Goal: Task Accomplishment & Management: Use online tool/utility

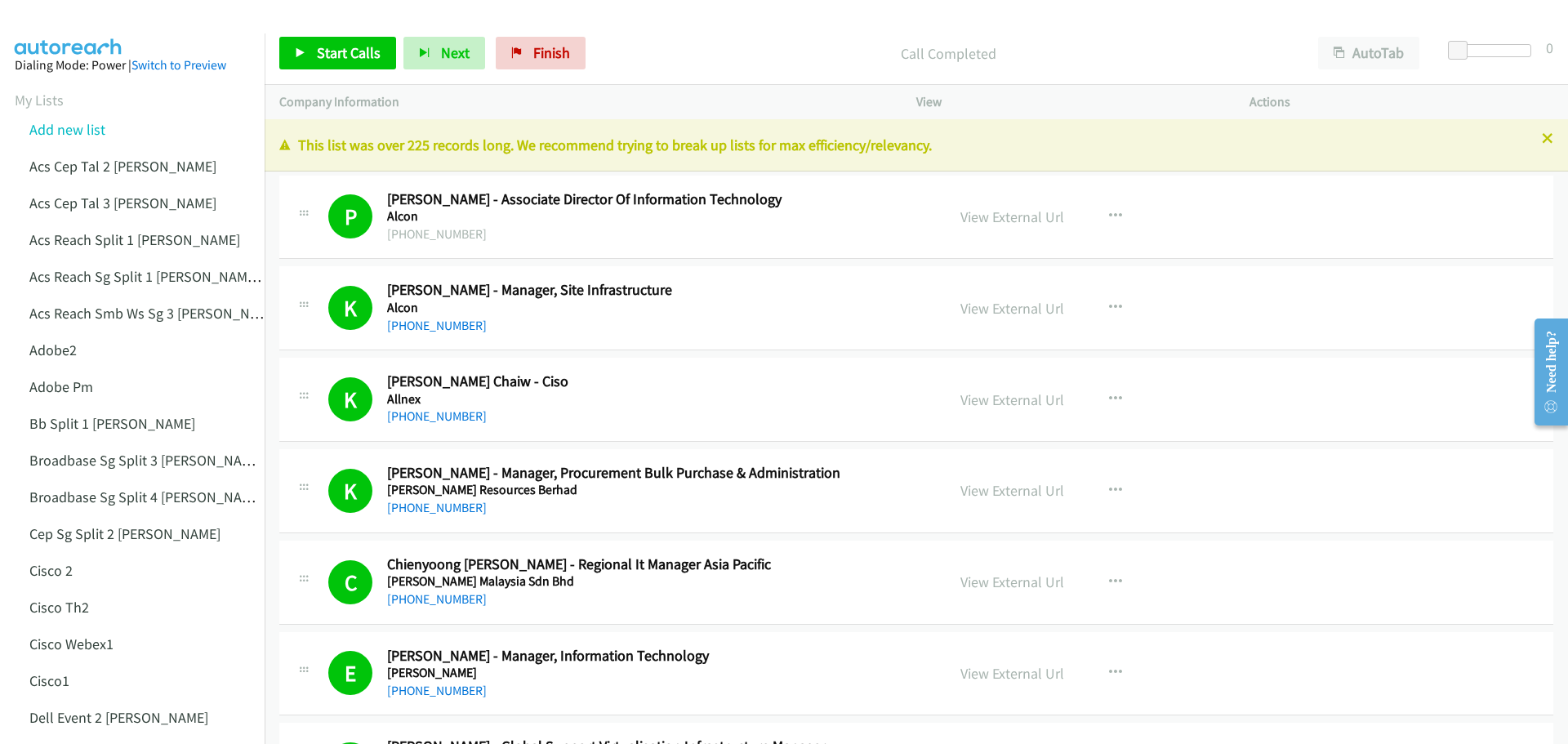
scroll to position [2776, 0]
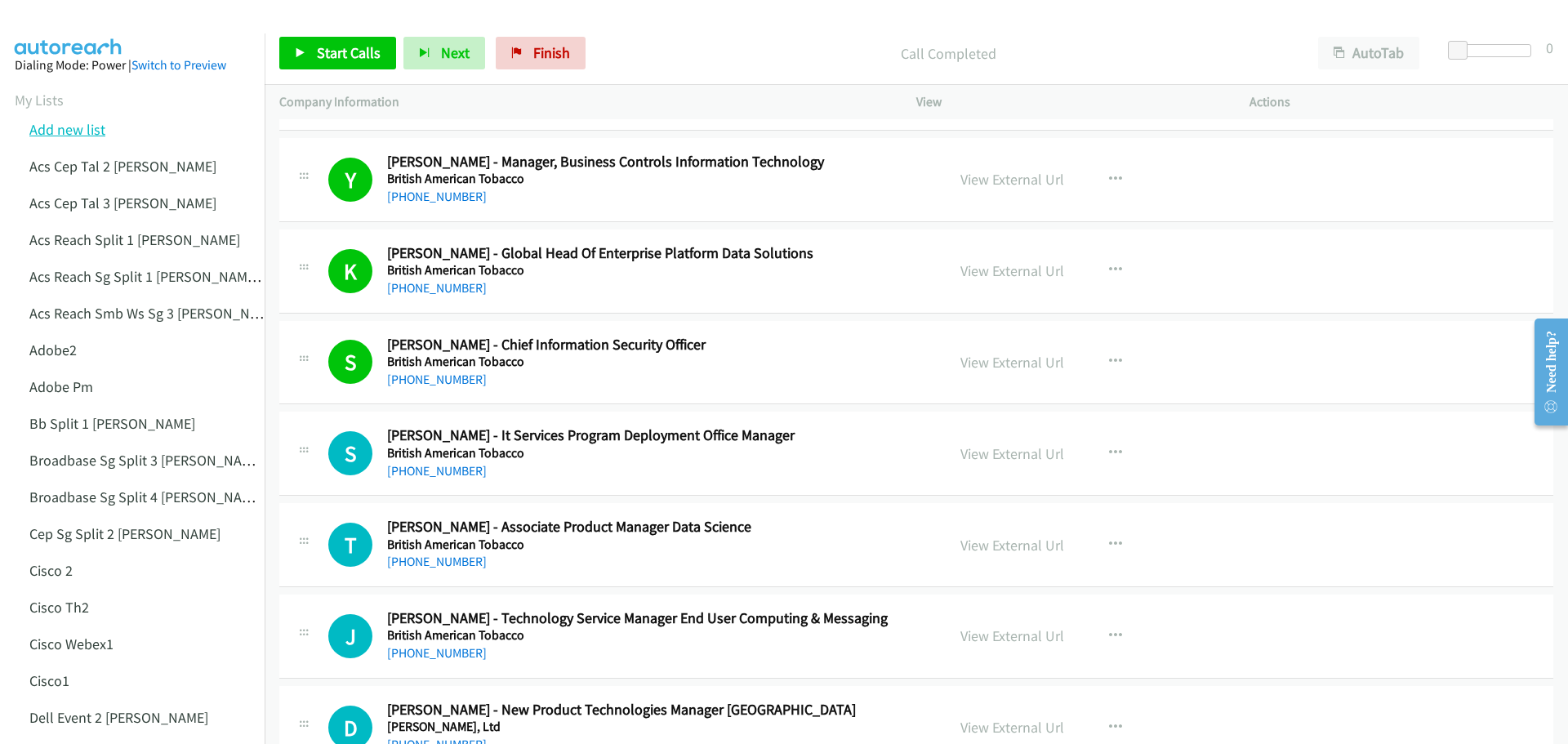
click at [72, 132] on link "Add new list" at bounding box center [67, 130] width 76 height 19
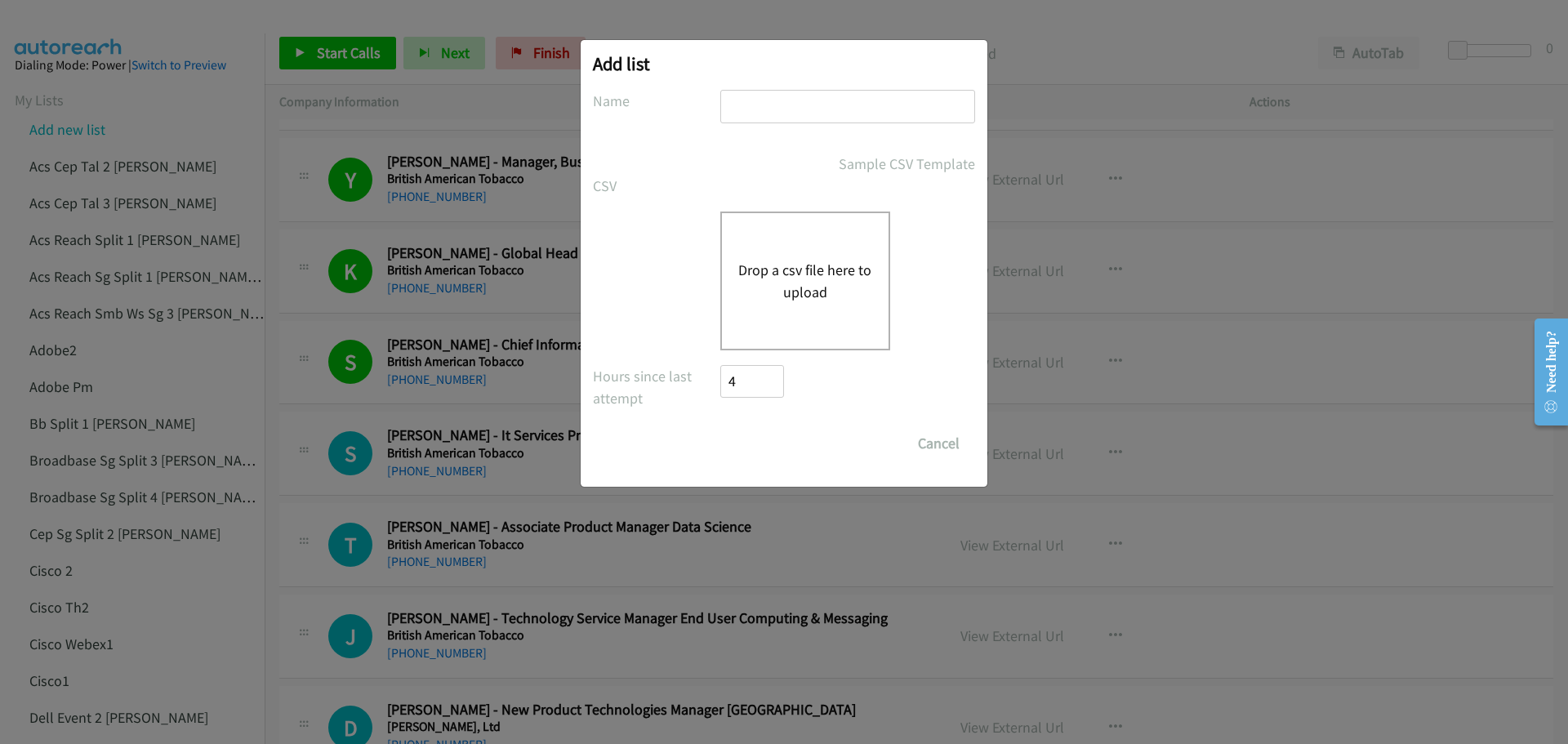
click at [777, 265] on button "Drop a csv file here to upload" at bounding box center [804, 281] width 133 height 44
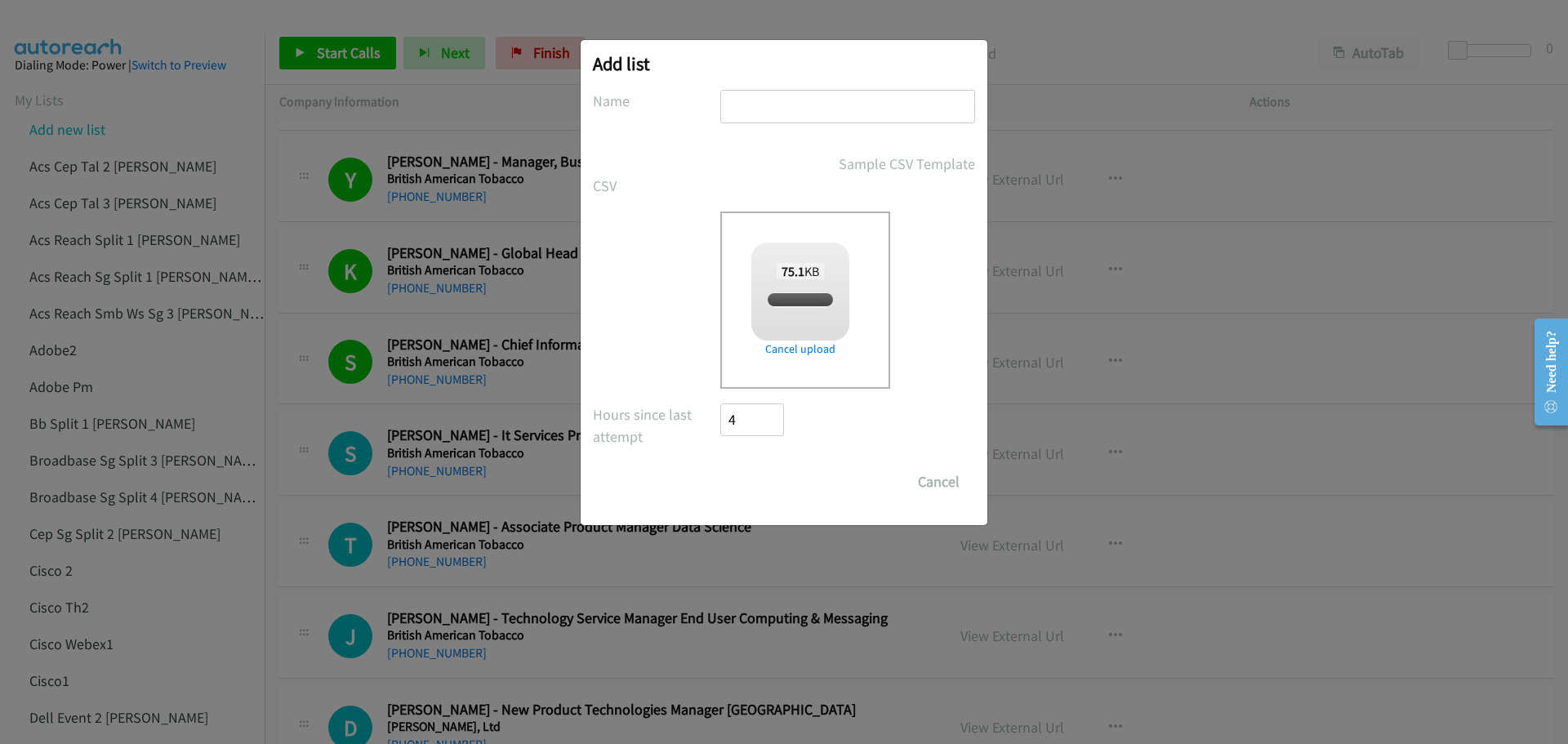
click at [803, 107] on input "text" at bounding box center [847, 106] width 255 height 33
checkbox input "true"
type input "RedHat"
click at [749, 478] on input "Save List" at bounding box center [763, 482] width 86 height 33
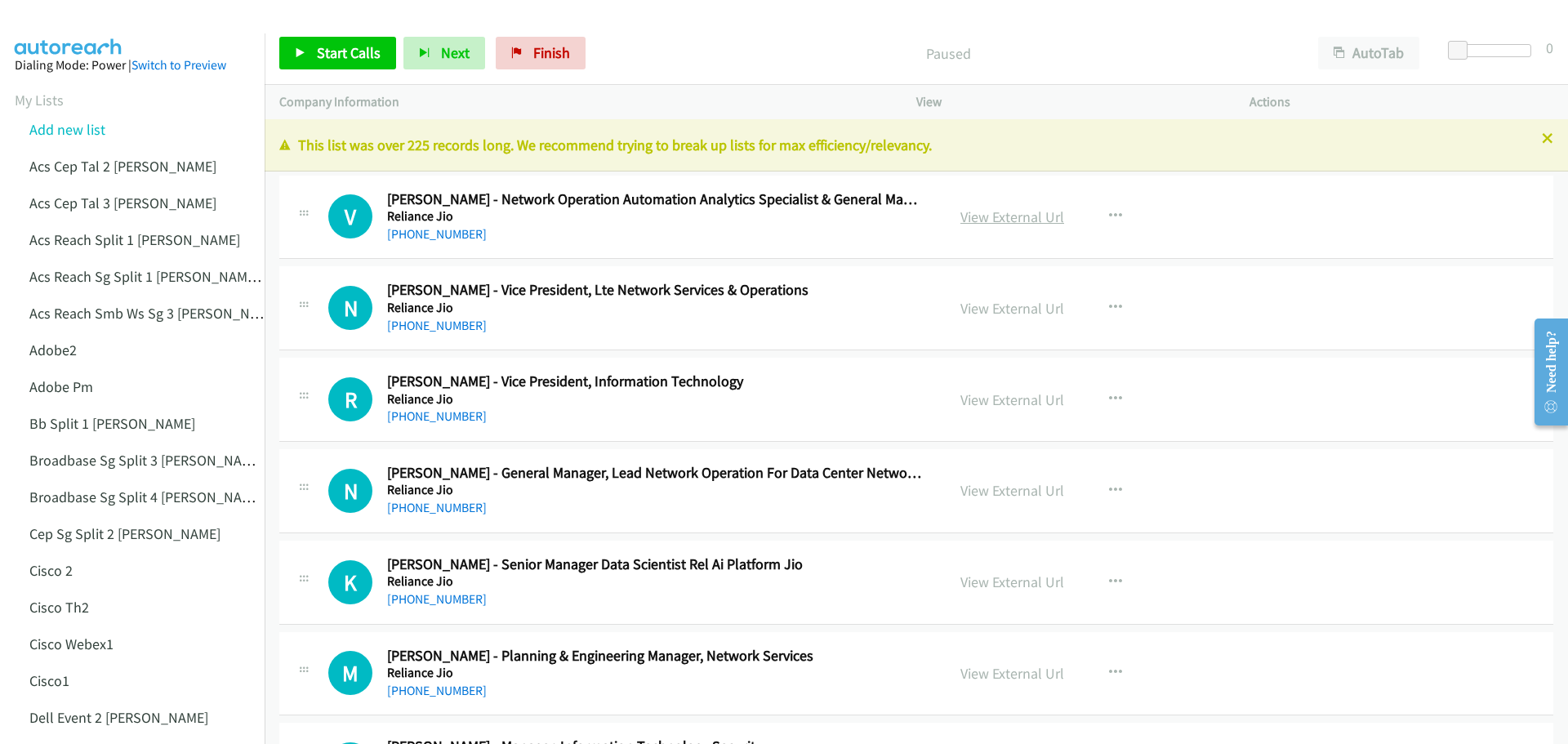
click at [990, 218] on link "View External Url" at bounding box center [1013, 217] width 104 height 19
click at [346, 53] on span "Start Calls" at bounding box center [348, 53] width 63 height 19
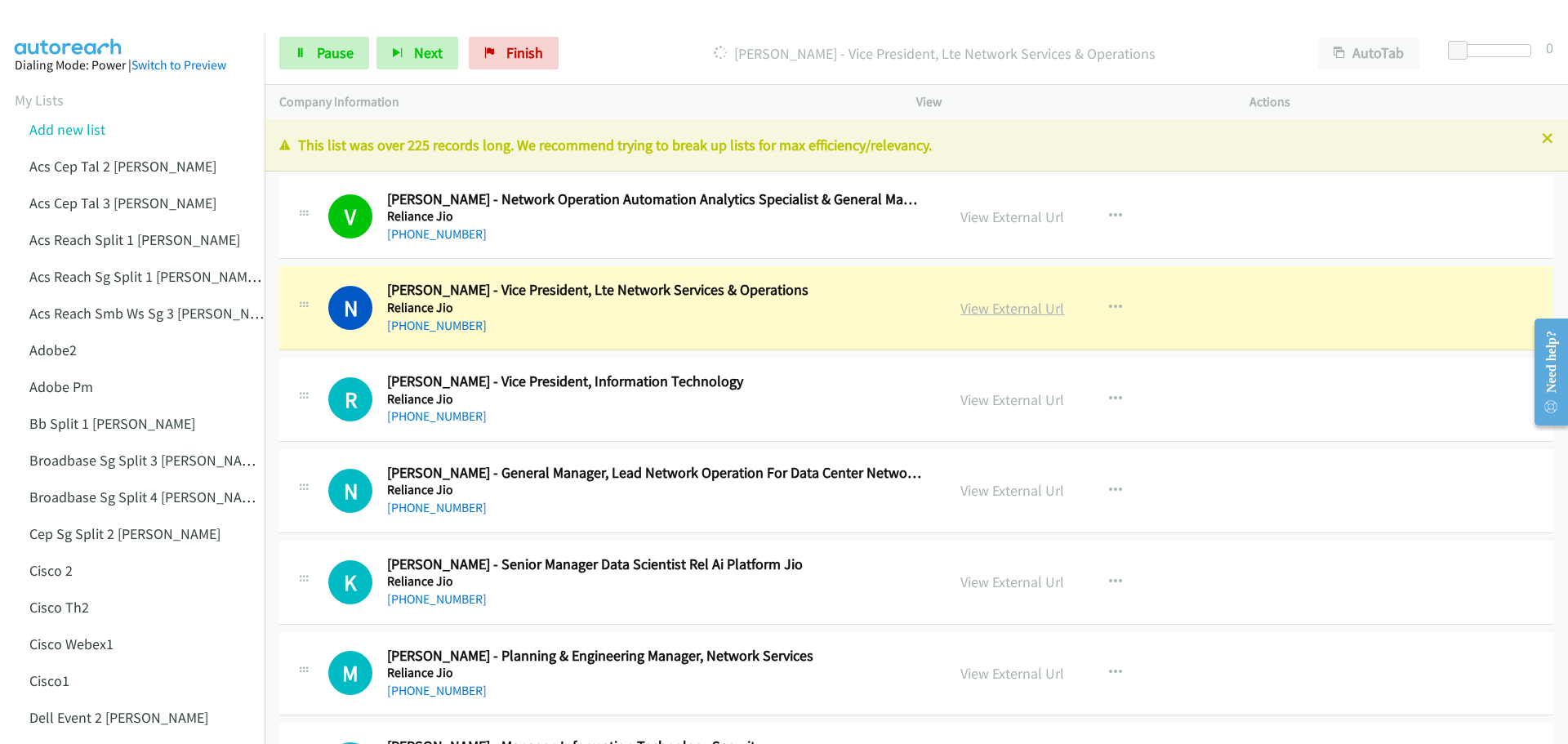
click at [993, 310] on link "View External Url" at bounding box center [1013, 309] width 104 height 19
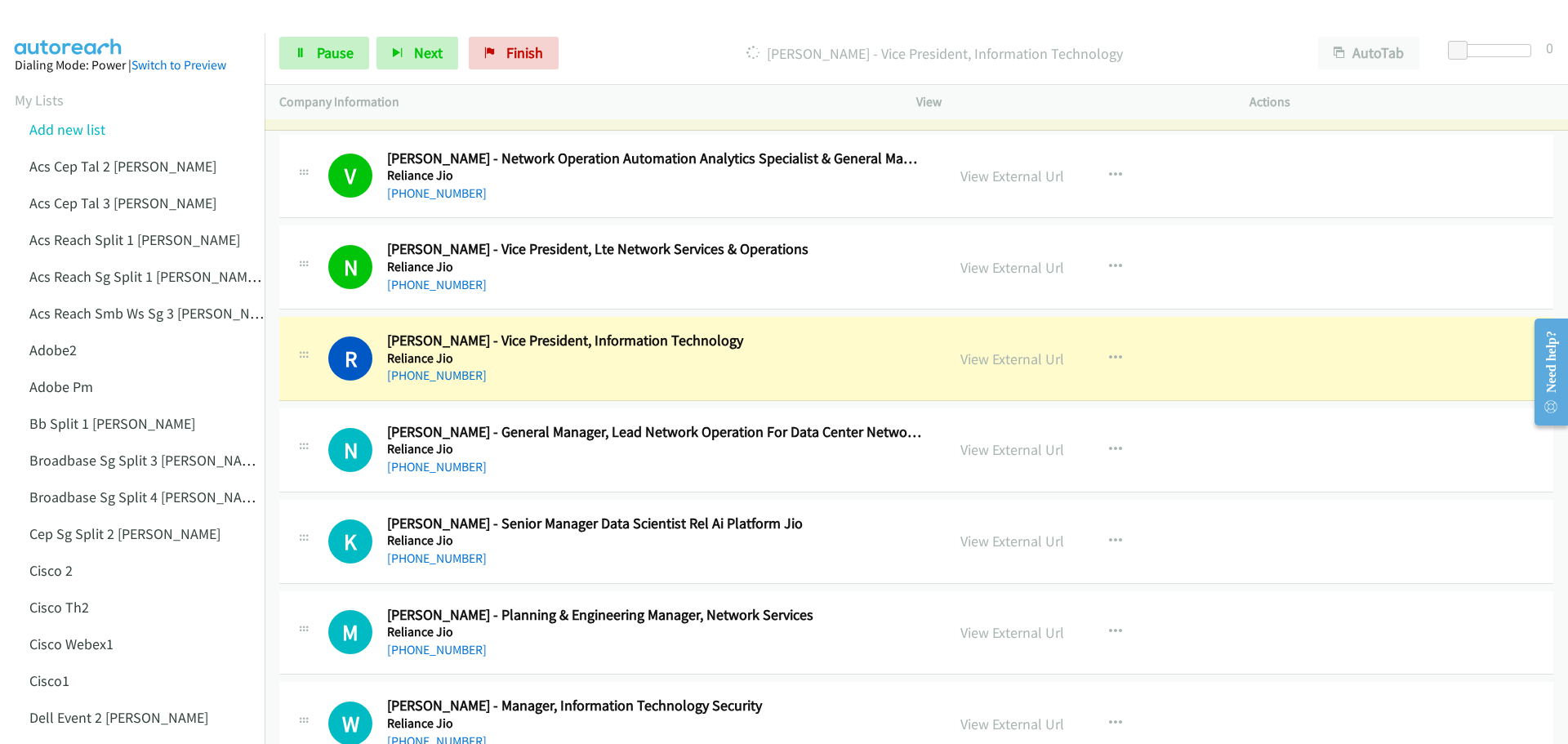
scroll to position [81, 0]
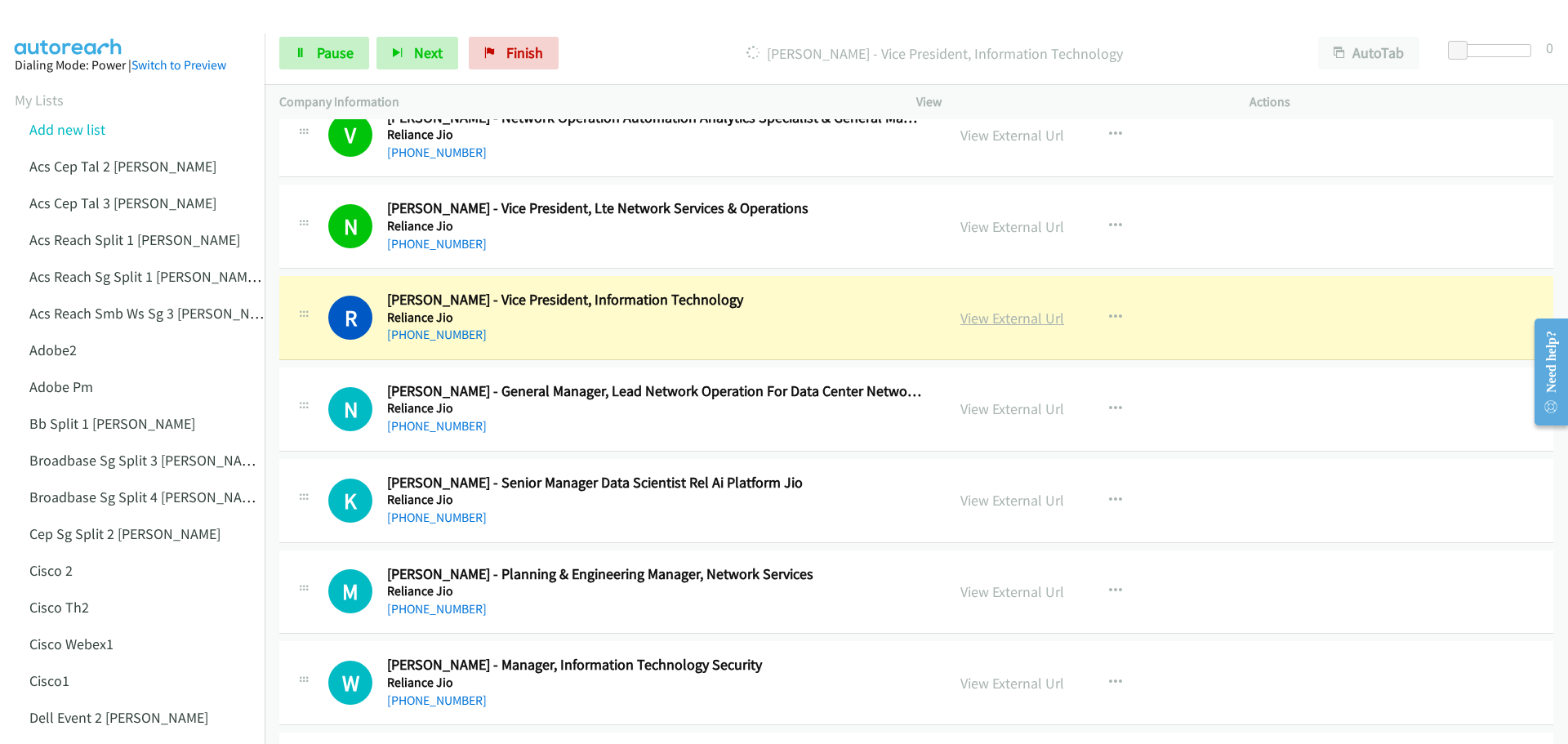
click at [992, 314] on link "View External Url" at bounding box center [1013, 318] width 104 height 19
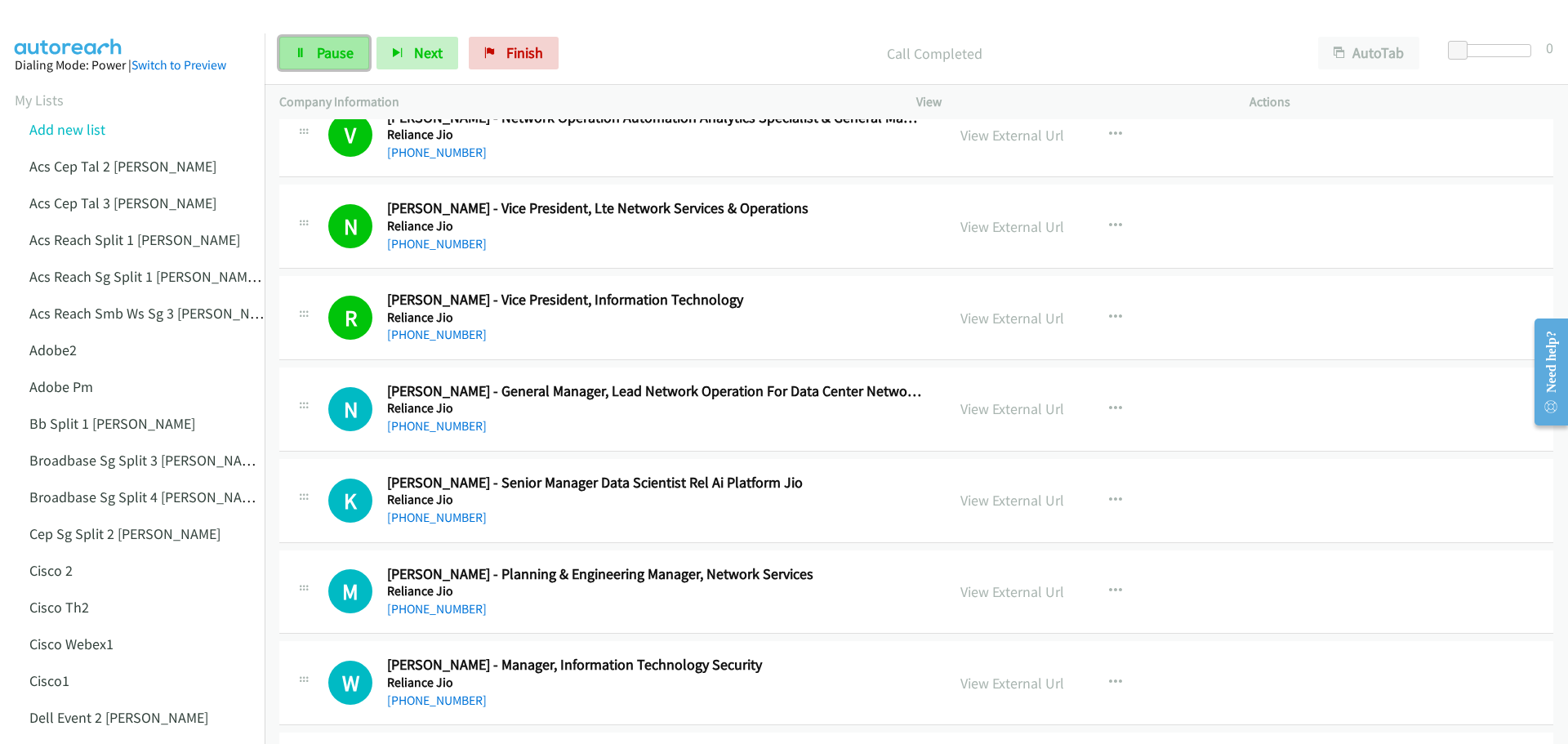
click at [343, 56] on span "Pause" at bounding box center [335, 53] width 37 height 19
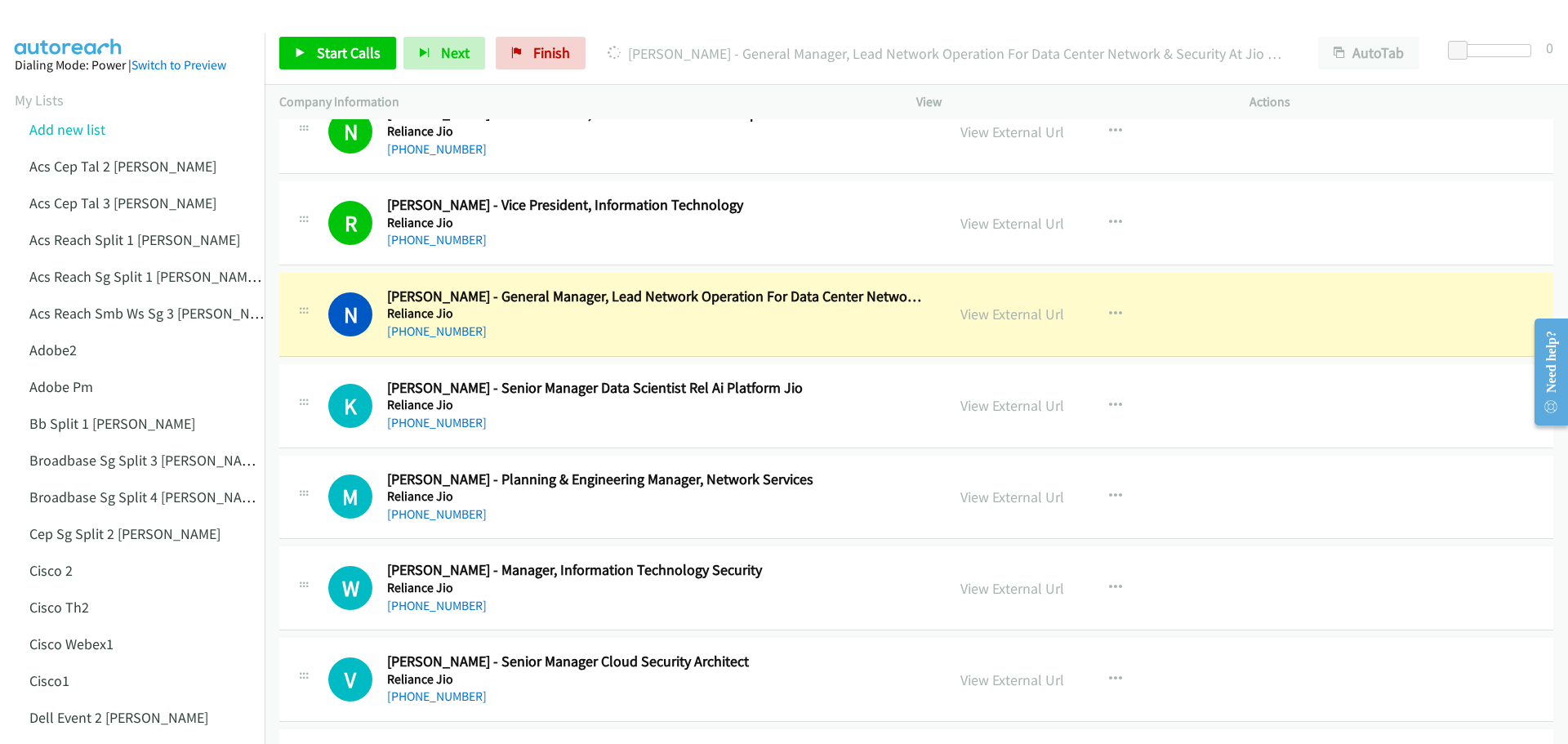
scroll to position [245, 0]
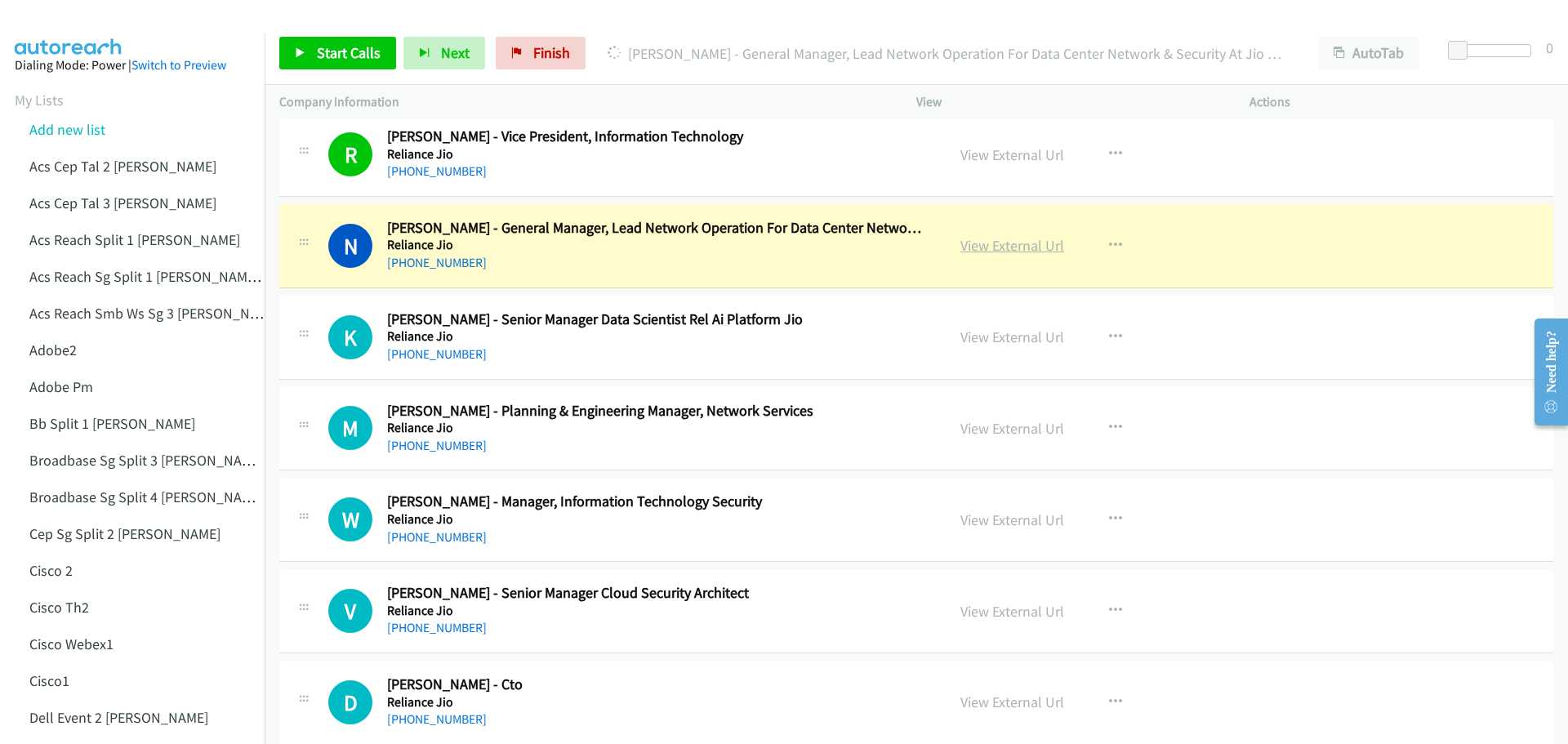
click at [1002, 248] on link "View External Url" at bounding box center [1013, 245] width 104 height 19
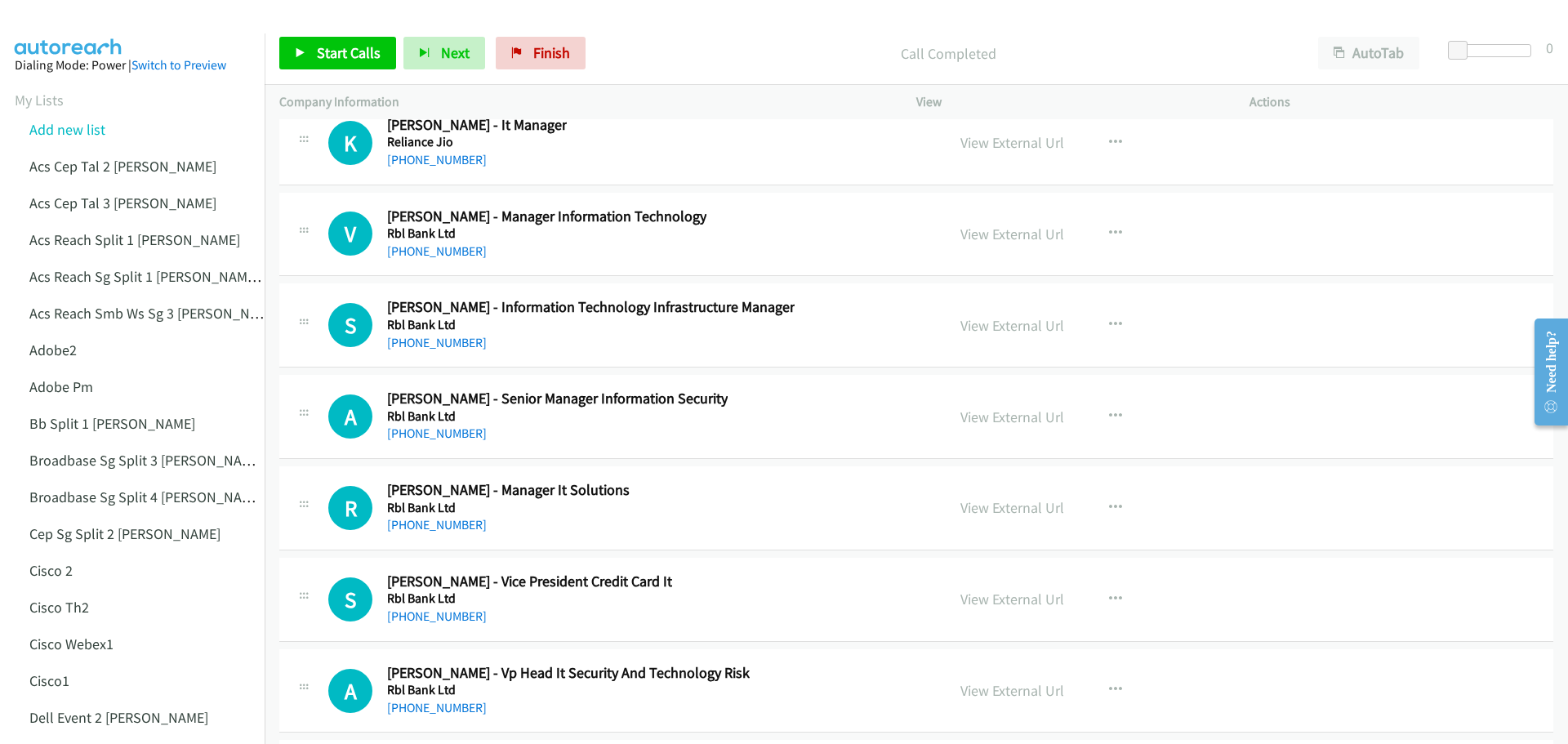
scroll to position [31168, 0]
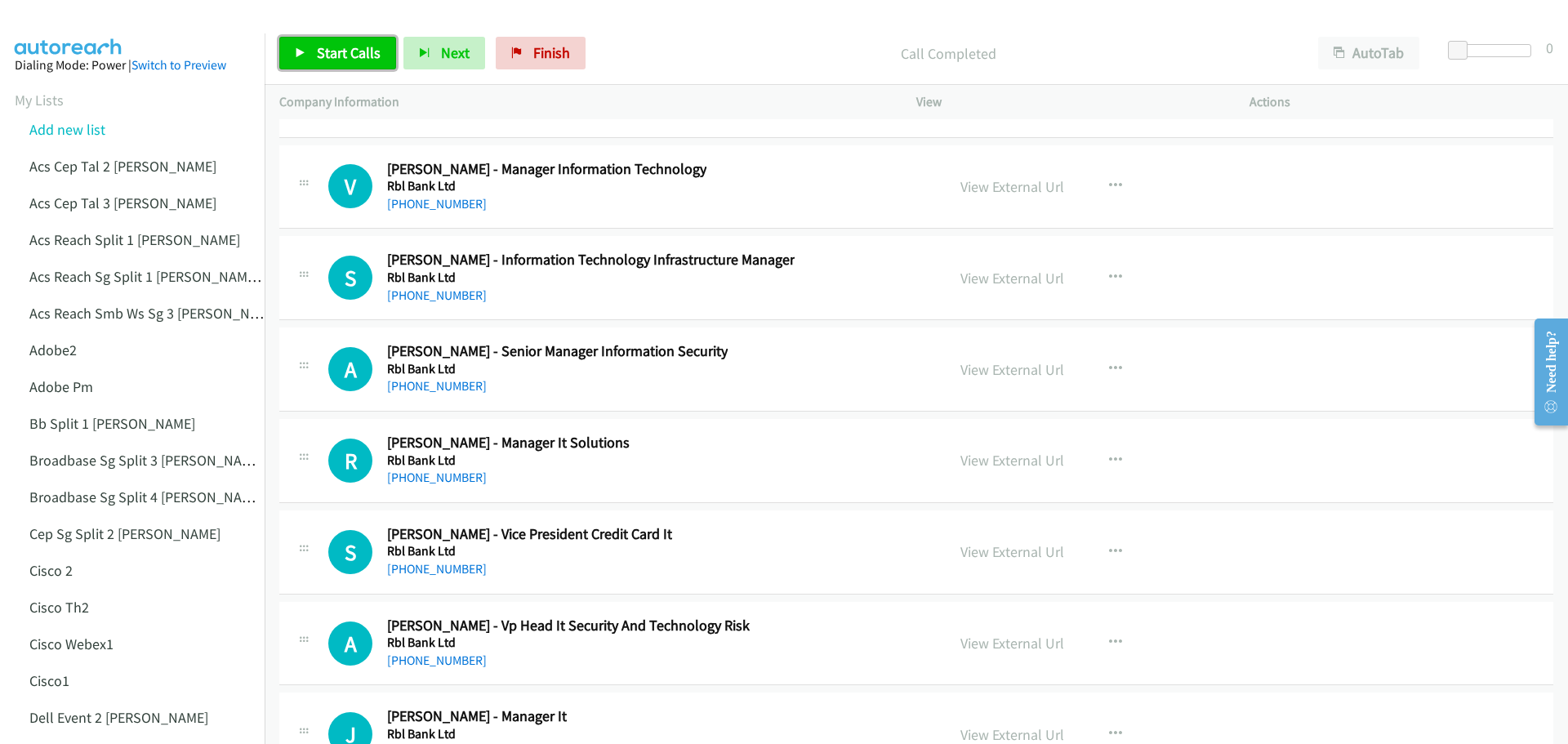
click at [343, 62] on span "Start Calls" at bounding box center [348, 53] width 63 height 19
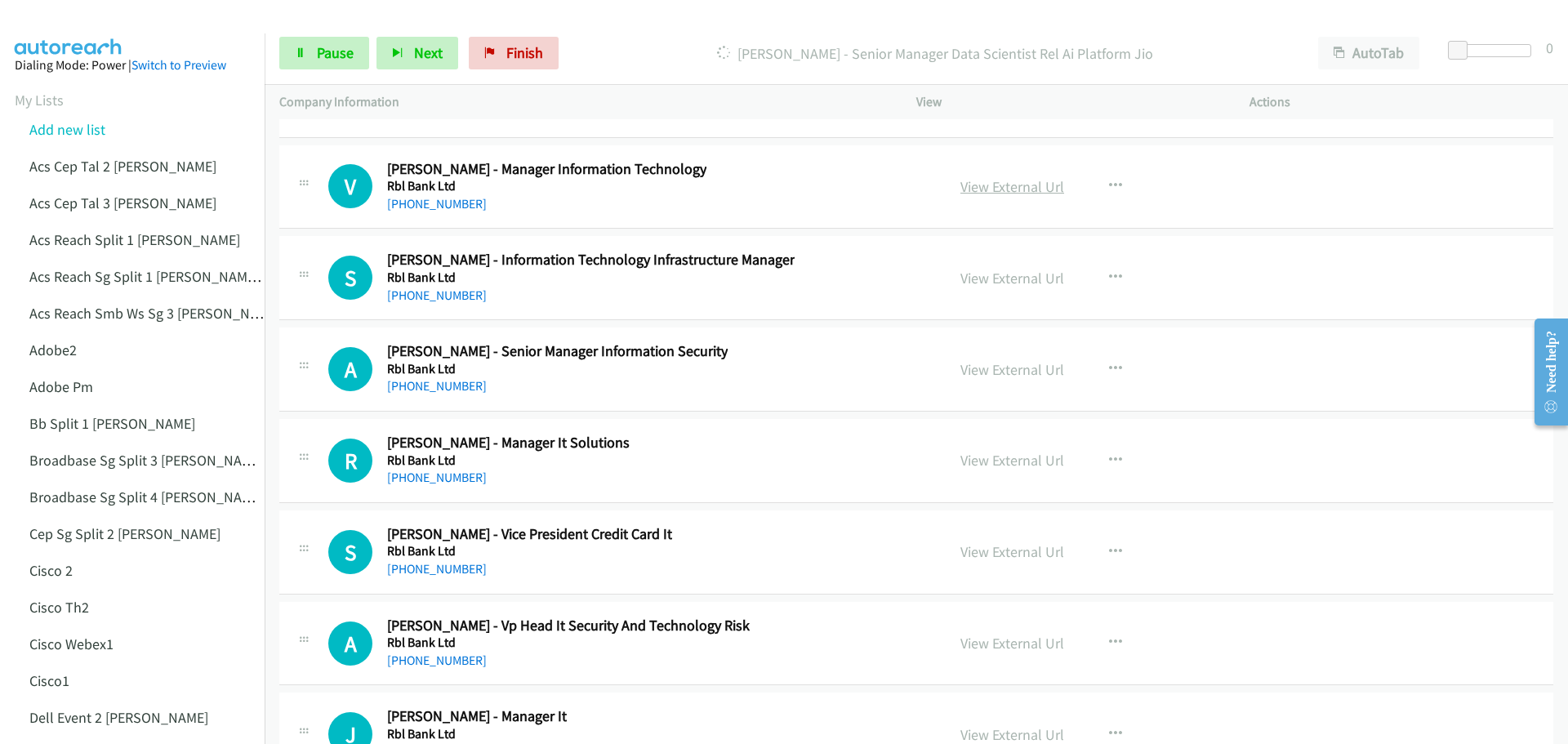
click at [989, 188] on link "View External Url" at bounding box center [1013, 186] width 104 height 19
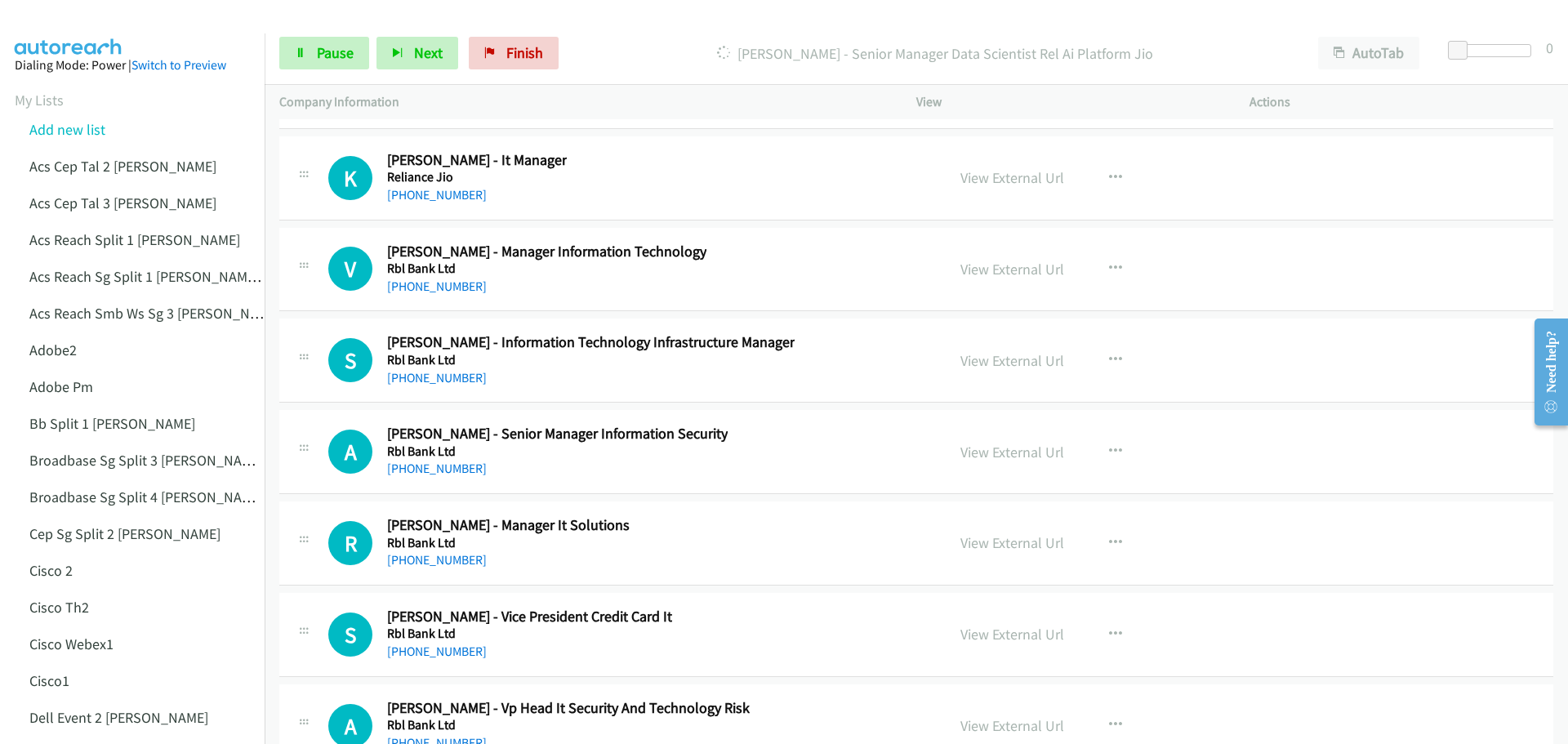
scroll to position [31087, 0]
click at [318, 59] on span "Pause" at bounding box center [335, 53] width 37 height 19
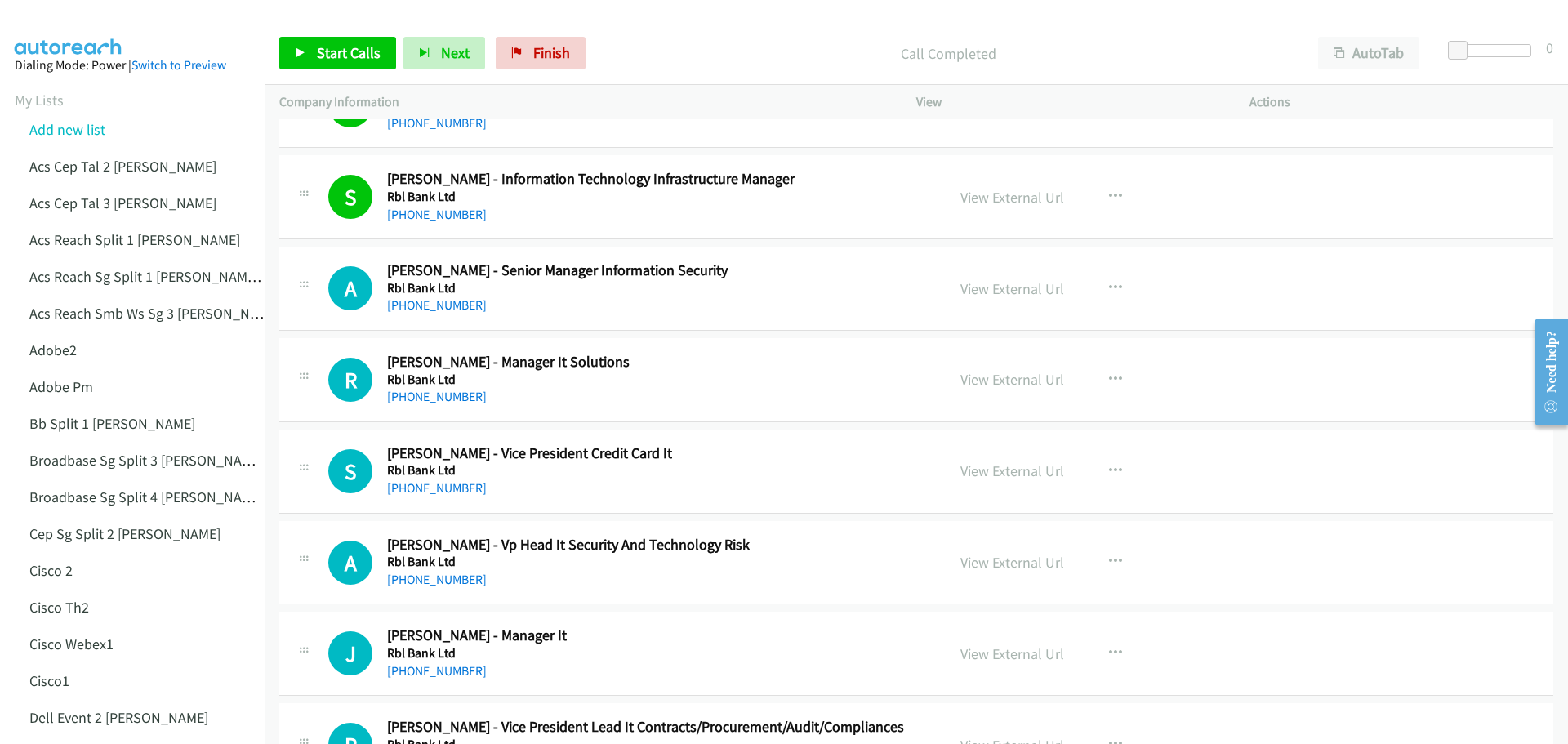
scroll to position [31250, 0]
click at [994, 289] on link "View External Url" at bounding box center [1013, 288] width 104 height 19
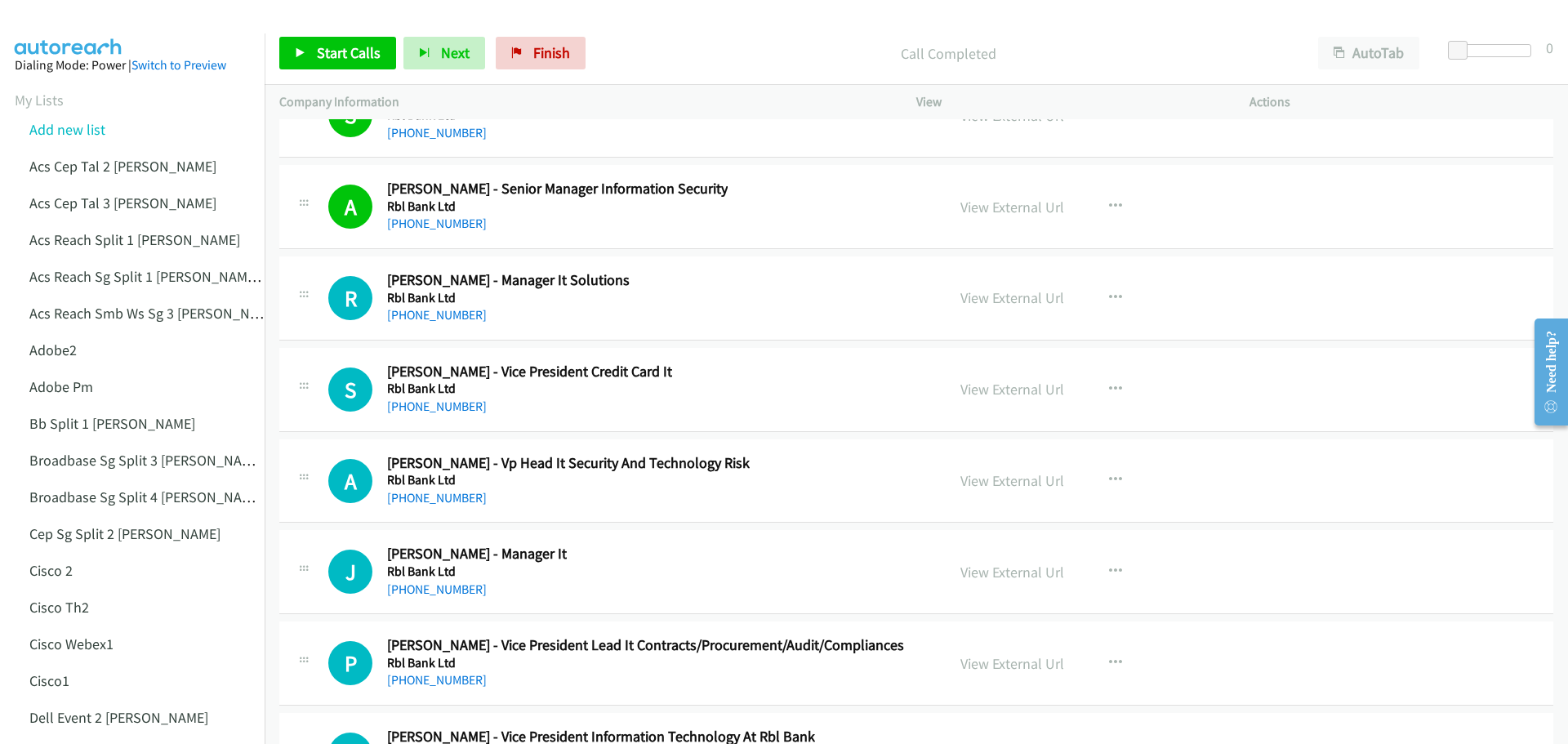
scroll to position [31332, 0]
click at [1015, 295] on link "View External Url" at bounding box center [1013, 297] width 104 height 19
click at [1025, 395] on link "View External Url" at bounding box center [1013, 388] width 104 height 19
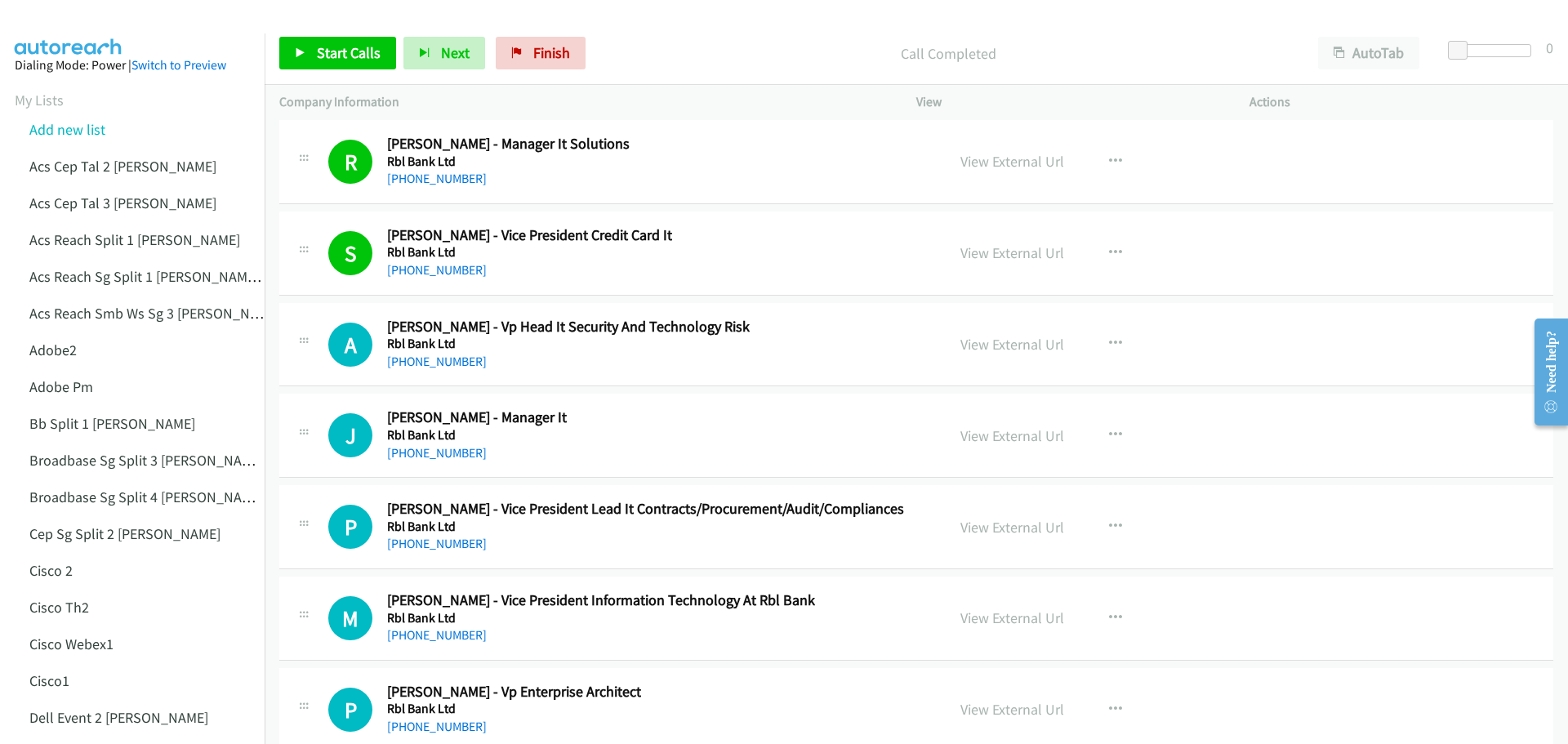
scroll to position [31576, 0]
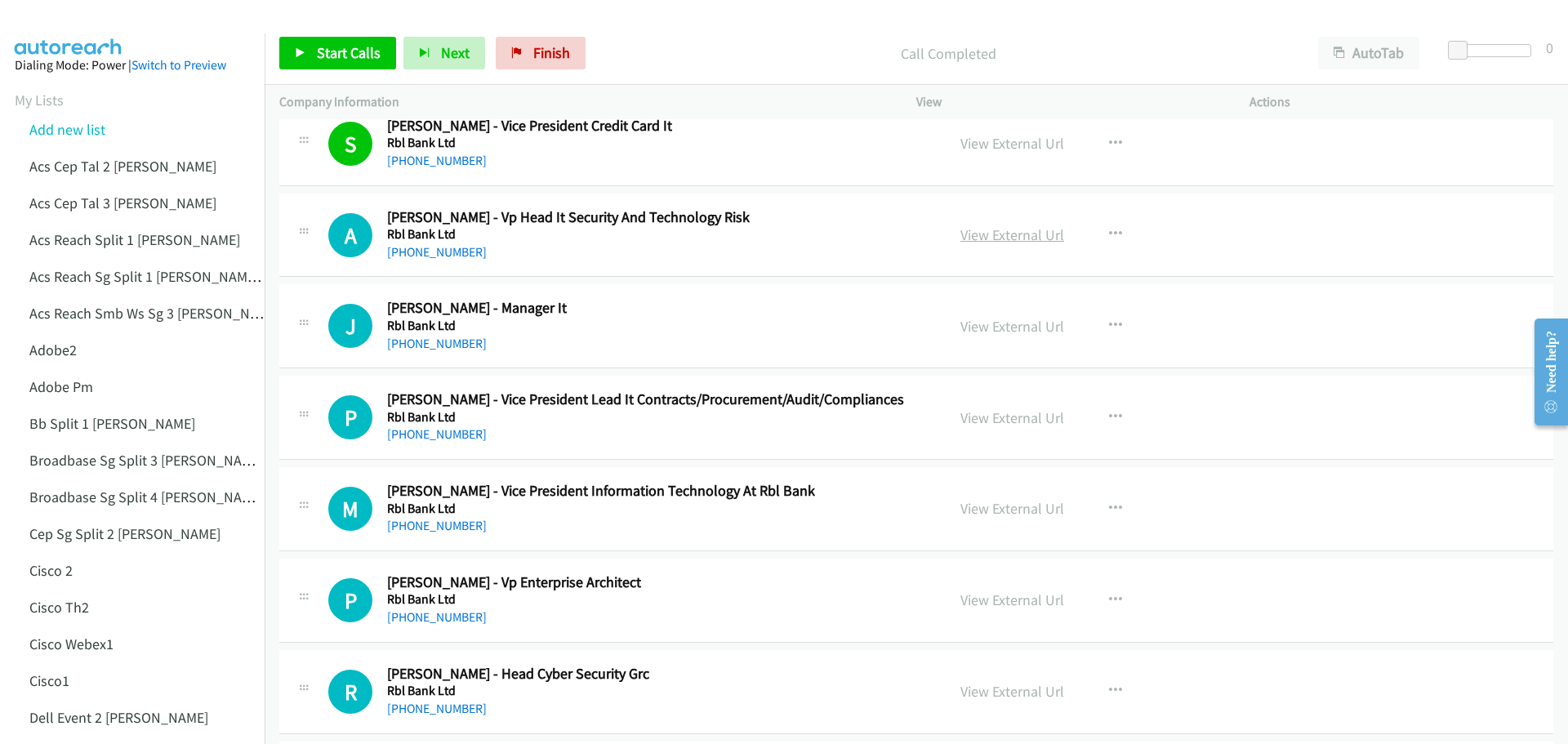
click at [995, 240] on link "View External Url" at bounding box center [1013, 235] width 104 height 19
click at [975, 323] on link "View External Url" at bounding box center [1013, 327] width 104 height 19
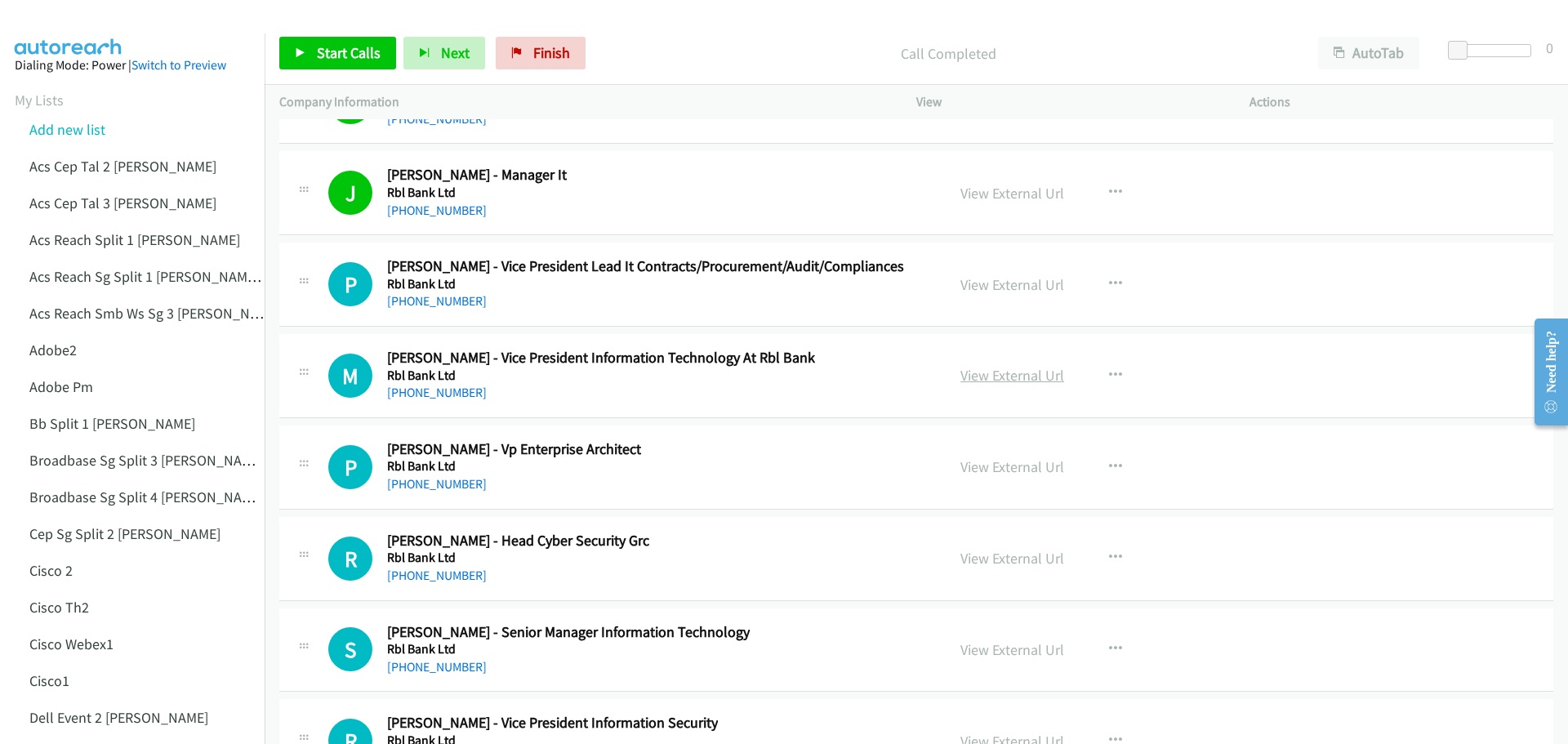
scroll to position [31740, 0]
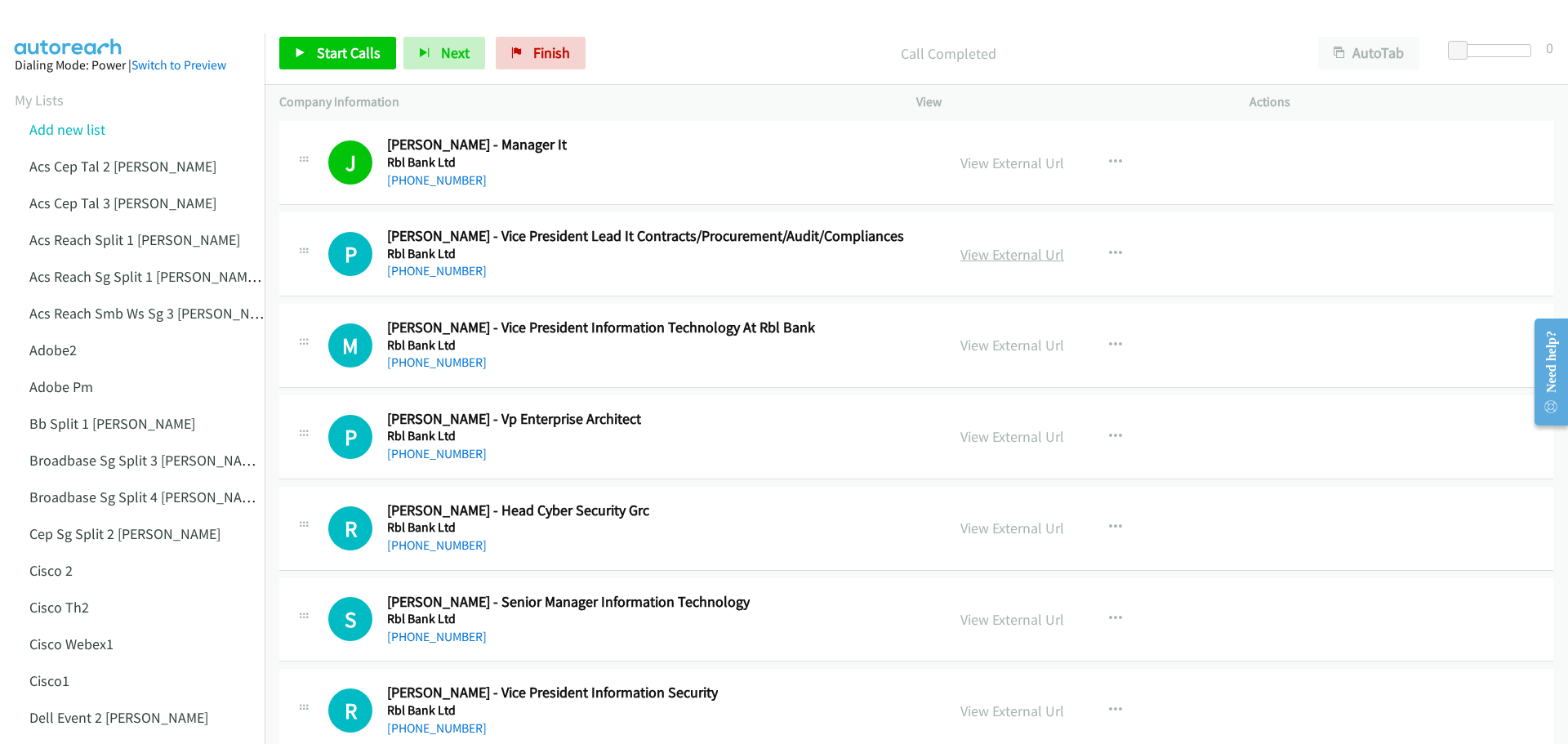
click at [991, 255] on link "View External Url" at bounding box center [1013, 255] width 104 height 19
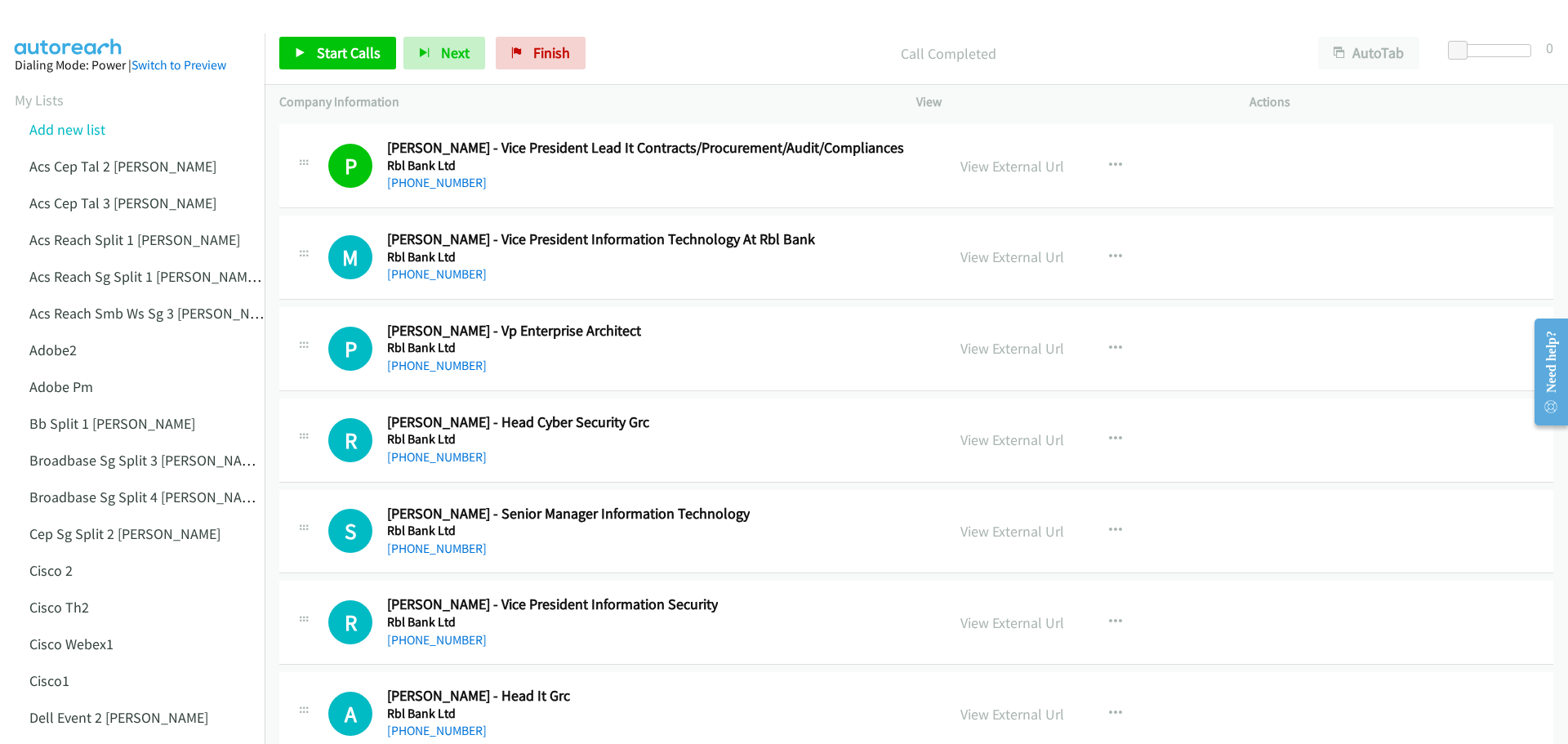
scroll to position [31904, 0]
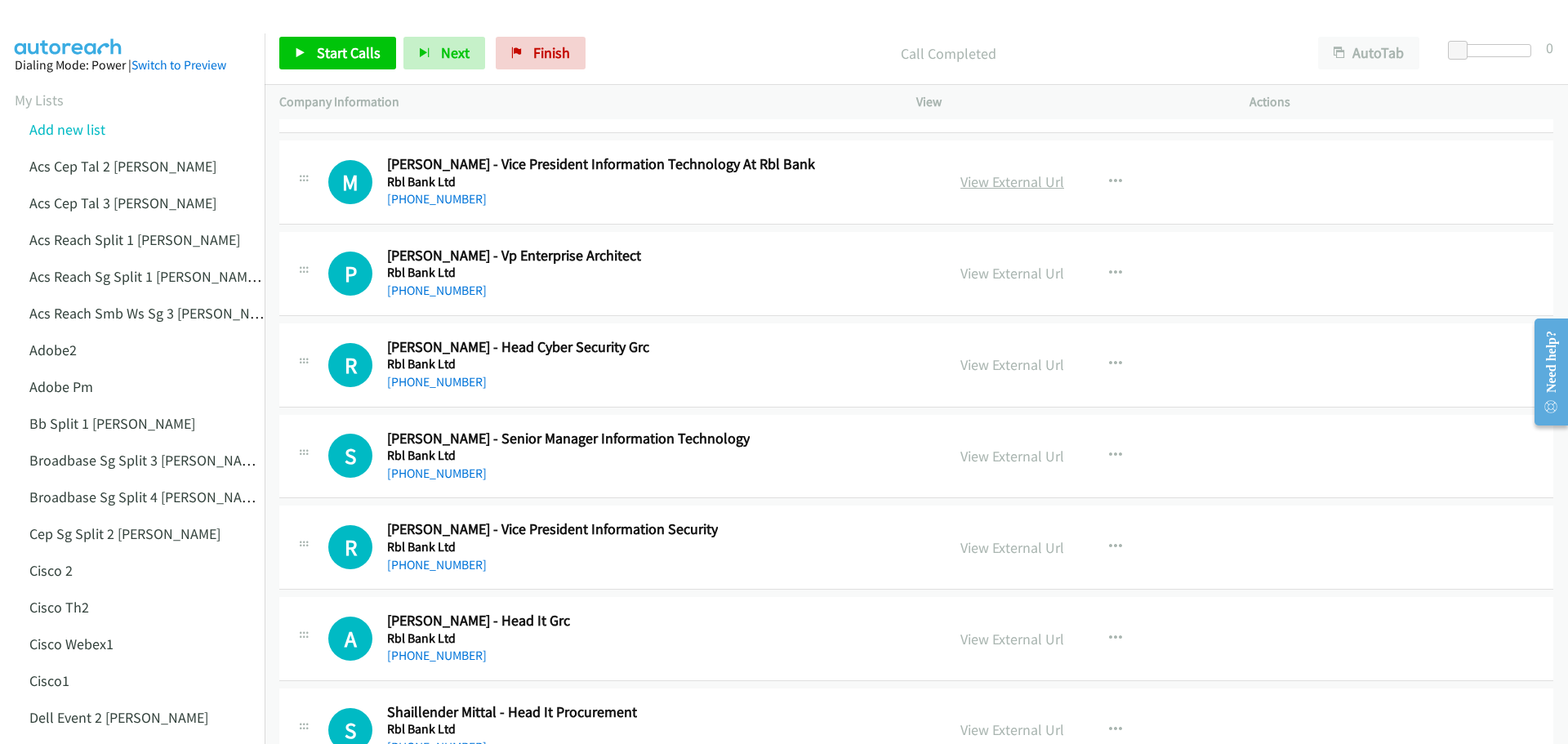
click at [998, 187] on link "View External Url" at bounding box center [1013, 182] width 104 height 19
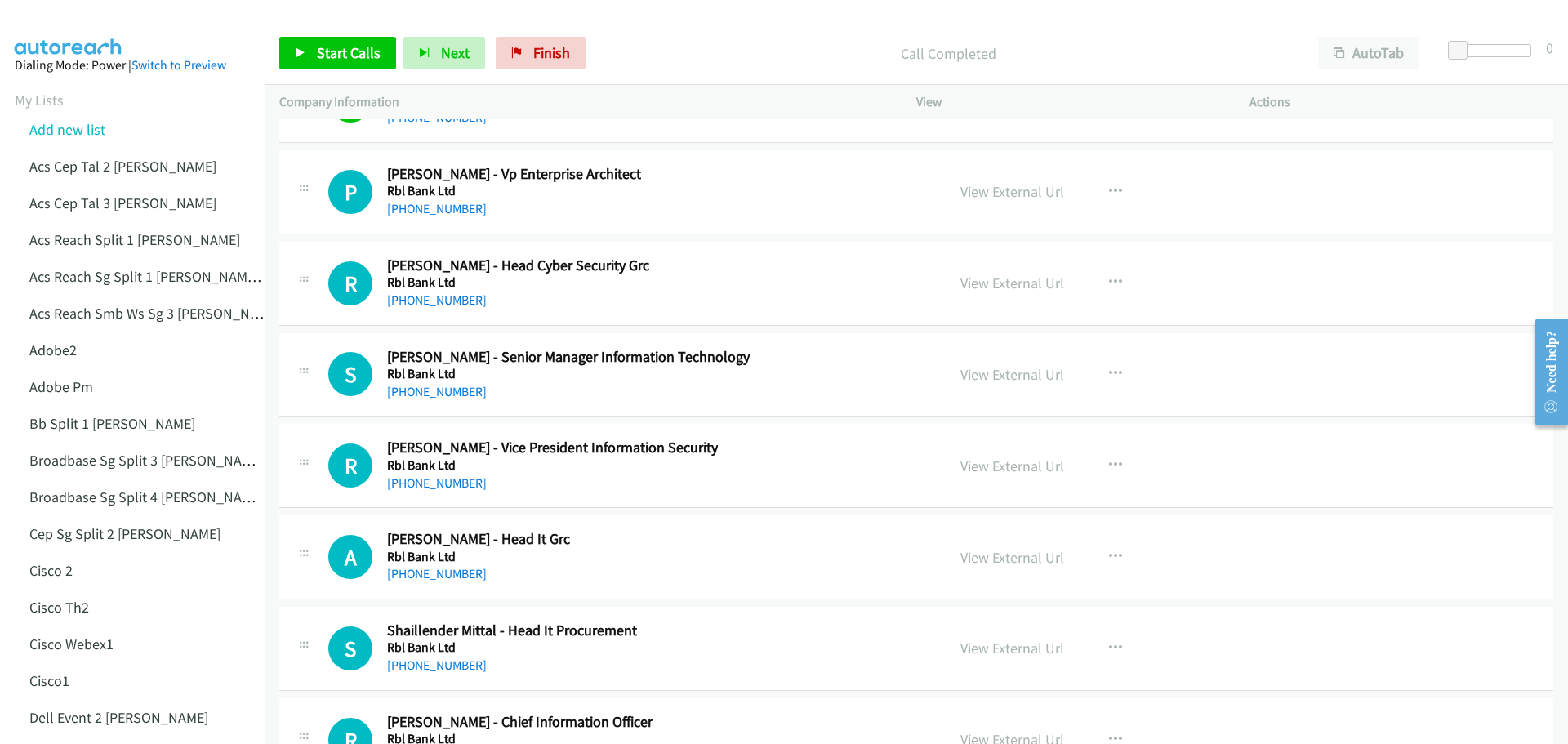
click at [1002, 198] on link "View External Url" at bounding box center [1013, 191] width 104 height 19
click at [985, 289] on link "View External Url" at bounding box center [1013, 283] width 104 height 19
click at [997, 373] on link "View External Url" at bounding box center [1013, 375] width 104 height 19
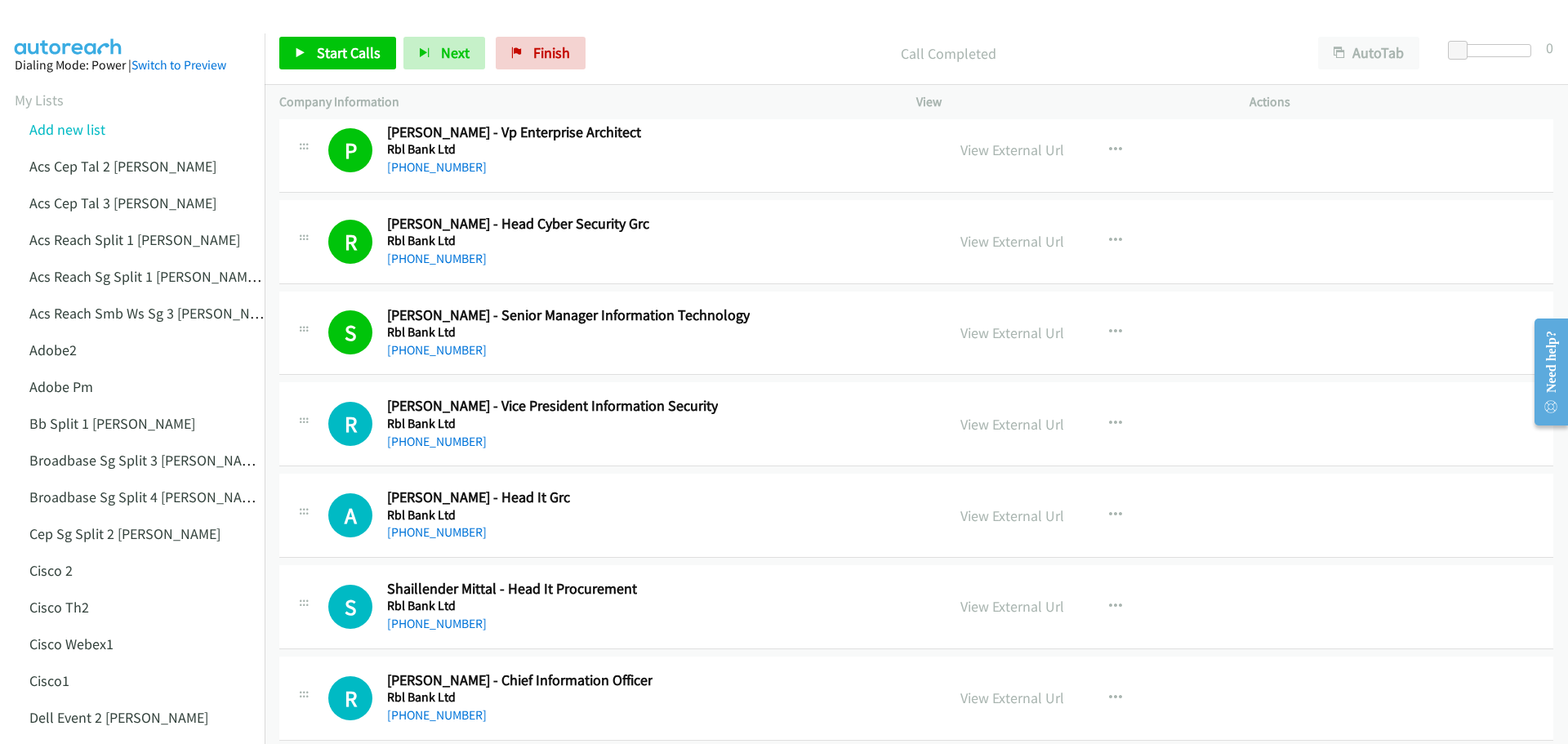
scroll to position [32067, 0]
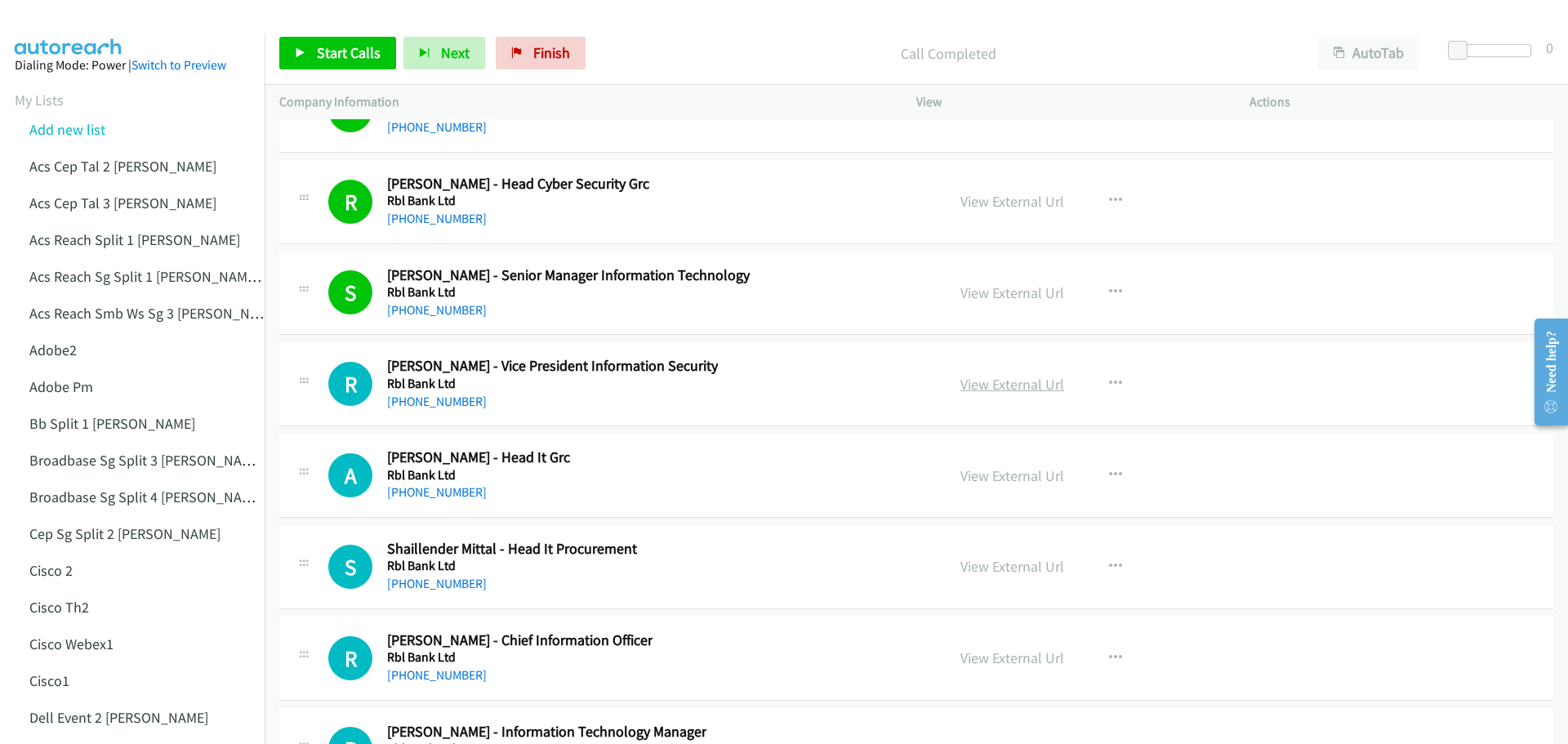
click at [1005, 389] on link "View External Url" at bounding box center [1013, 384] width 104 height 19
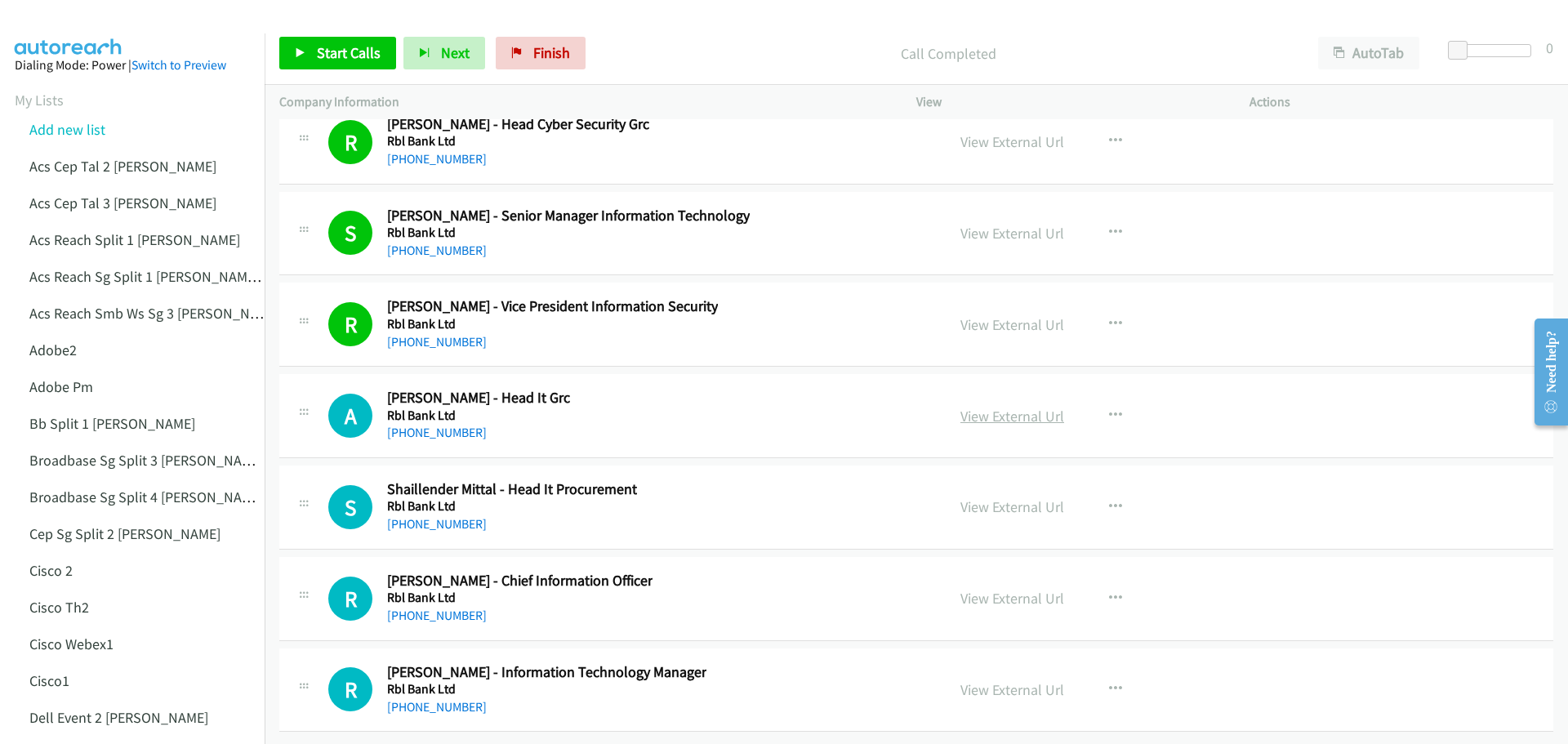
click at [1024, 407] on link "View External Url" at bounding box center [1013, 416] width 104 height 19
click at [1003, 499] on link "View External Url" at bounding box center [1013, 506] width 104 height 19
click at [1019, 589] on link "View External Url" at bounding box center [1013, 598] width 104 height 19
click at [1010, 681] on link "View External Url" at bounding box center [1013, 690] width 104 height 19
